Goal: Register for event/course

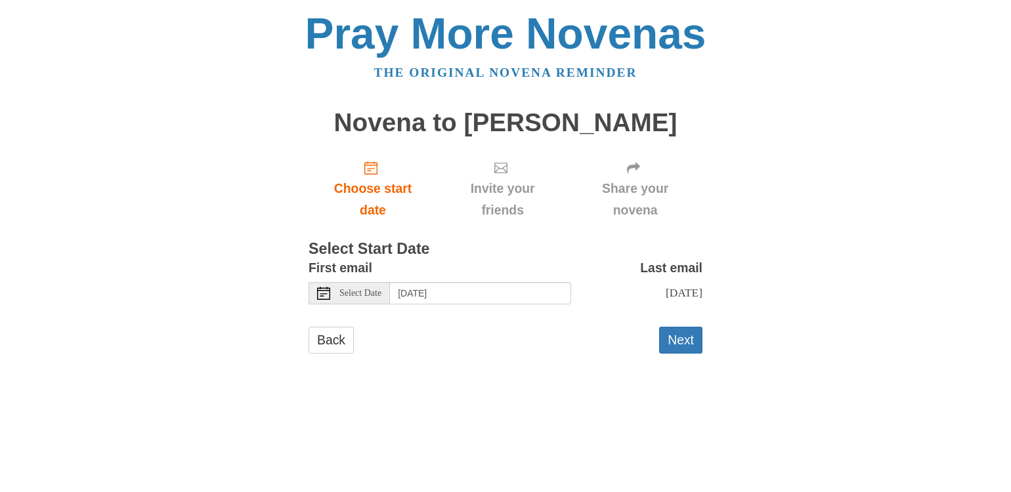
click at [381, 297] on span "Select Date" at bounding box center [360, 293] width 42 height 9
click at [681, 354] on button "Next" at bounding box center [680, 340] width 43 height 27
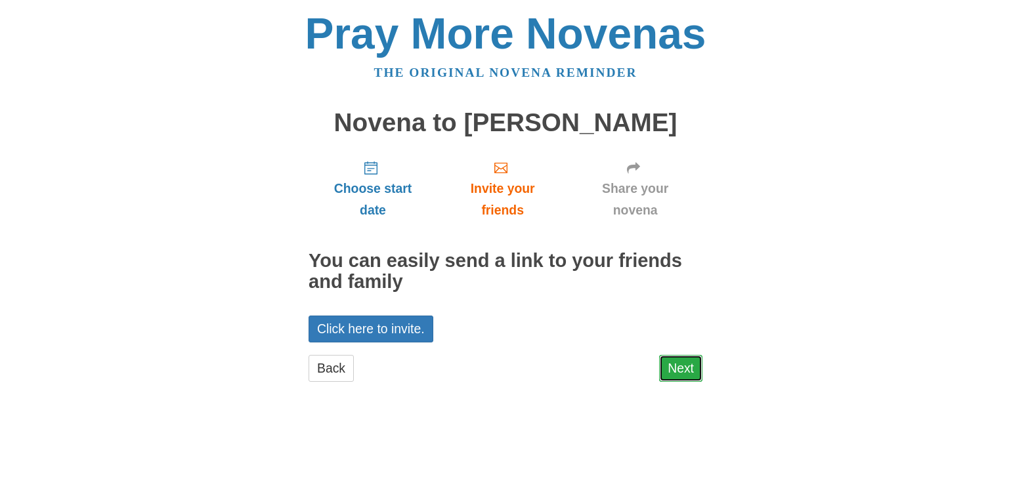
click at [683, 375] on link "Next" at bounding box center [680, 368] width 43 height 27
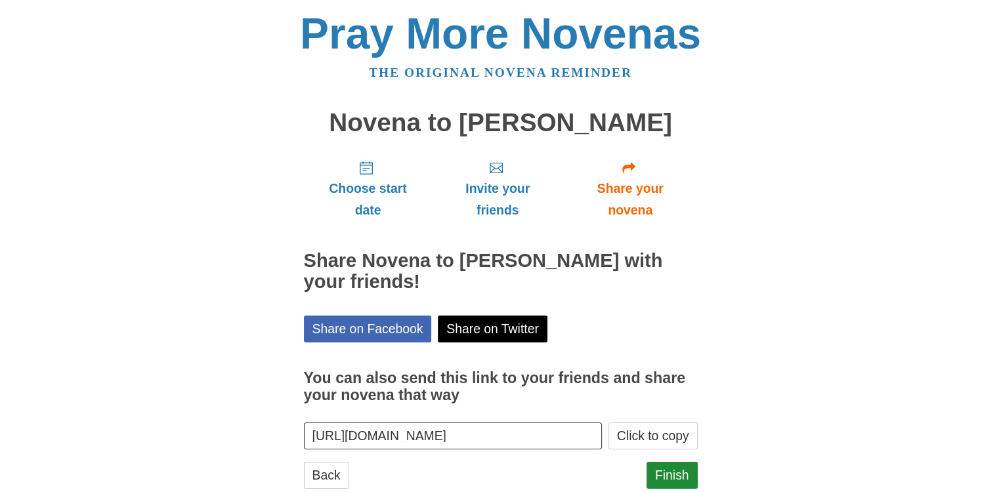
click at [725, 355] on div "Pray More Novenas The original novena reminder Novena to Padre Pio Choose start…" at bounding box center [501, 263] width 768 height 527
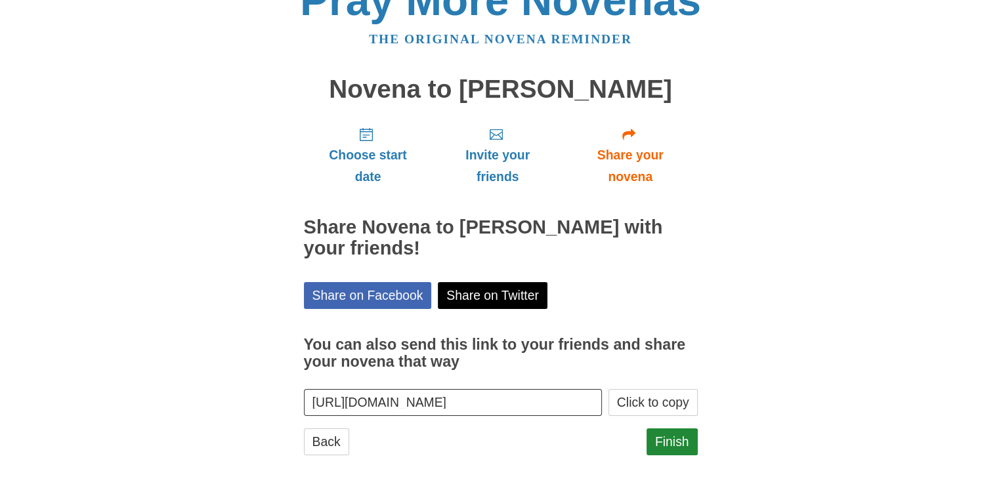
scroll to position [34, 0]
click at [672, 437] on link "Finish" at bounding box center [672, 441] width 51 height 27
